Goal: Transaction & Acquisition: Book appointment/travel/reservation

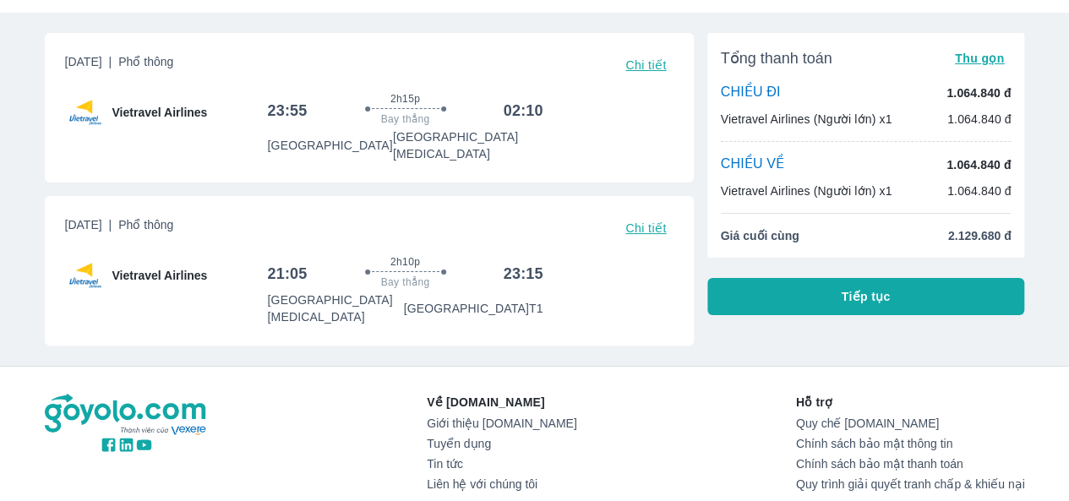
scroll to position [75, 0]
click at [701, 239] on div "Tổng thanh toán Thu gọn CHIỀU ĐI 1.064.840 đ Vietravel Airlines (Người lớn) x1 …" at bounding box center [859, 182] width 331 height 326
click at [738, 264] on div "Tổng thanh toán Thu gọn CHIỀU ĐI 1.064.840 đ Vietravel Airlines (Người lớn) x1 …" at bounding box center [866, 173] width 318 height 282
click at [707, 239] on div "Tổng thanh toán Thu gọn CHIỀU ĐI 1.064.840 đ Vietravel Airlines (Người lớn) x1 …" at bounding box center [866, 144] width 318 height 225
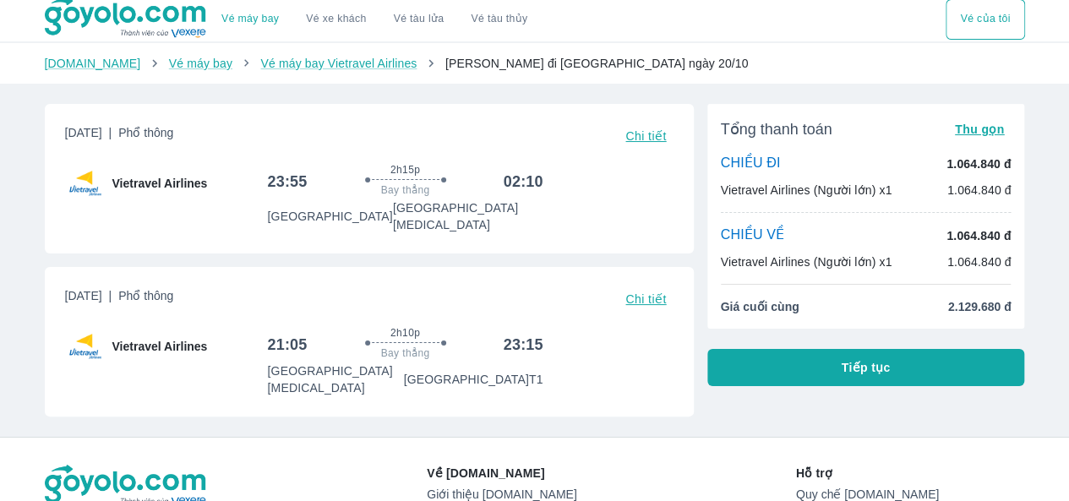
scroll to position [0, 0]
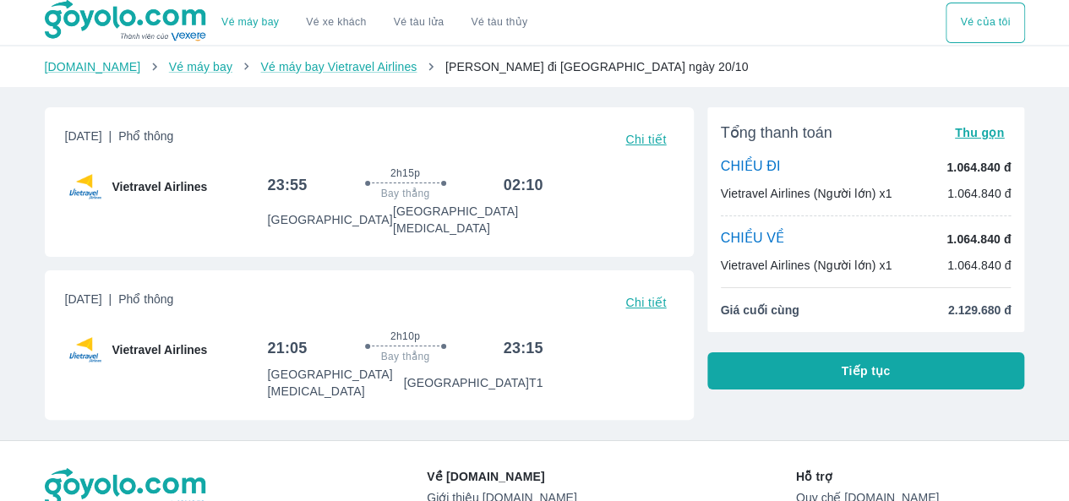
click at [707, 239] on div "Tổng thanh toán Thu gọn CHIỀU ĐI 1.064.840 đ Vietravel Airlines (Người lớn) x1 …" at bounding box center [866, 219] width 318 height 225
click at [772, 319] on div "Tổng thanh toán Thu gọn CHIỀU ĐI 1.064.840 đ Vietravel Airlines (Người lớn) x1 …" at bounding box center [866, 219] width 318 height 225
click at [784, 336] on div "Tổng thanh toán Thu gọn CHIỀU ĐI 1.064.840 đ Vietravel Airlines (Người lớn) x1 …" at bounding box center [866, 248] width 318 height 282
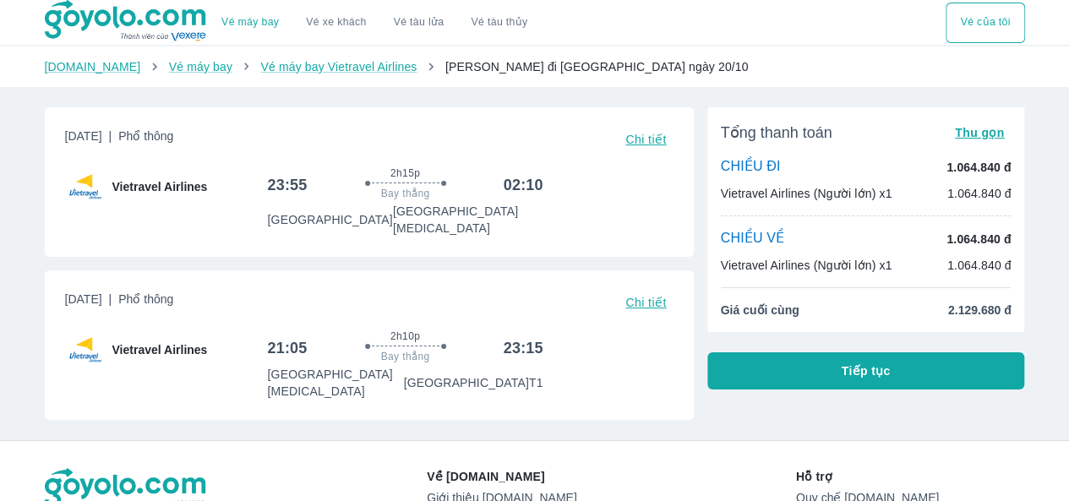
click at [772, 327] on div "Tổng thanh toán Thu gọn CHIỀU ĐI 1.064.840 đ Vietravel Airlines (Người lớn) x1 …" at bounding box center [866, 219] width 318 height 225
click at [780, 343] on div "Tổng thanh toán Thu gọn CHIỀU ĐI 1.064.840 đ Vietravel Airlines (Người lớn) x1 …" at bounding box center [866, 248] width 318 height 282
